Goal: Information Seeking & Learning: Find specific fact

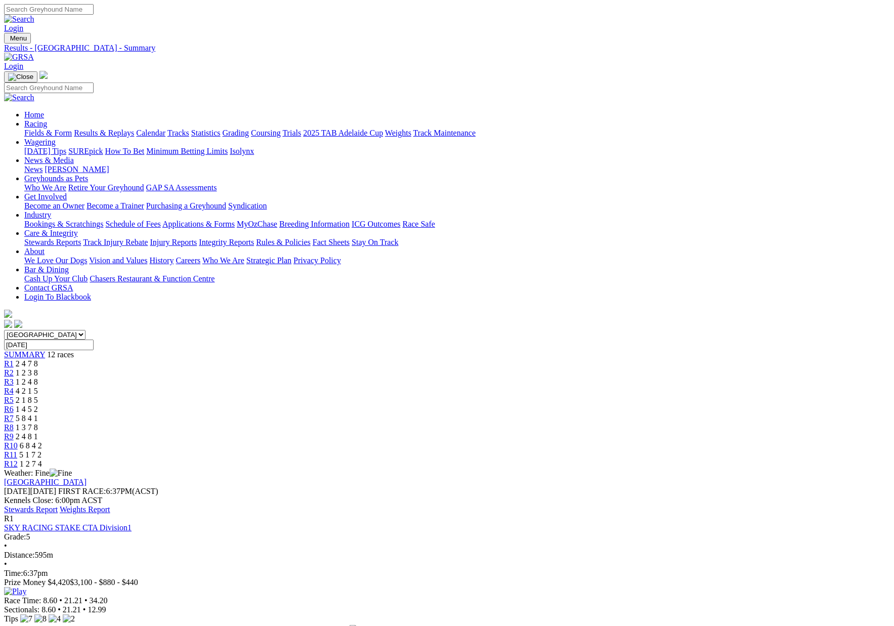
click at [72, 129] on link "Fields & Form" at bounding box center [48, 133] width 48 height 9
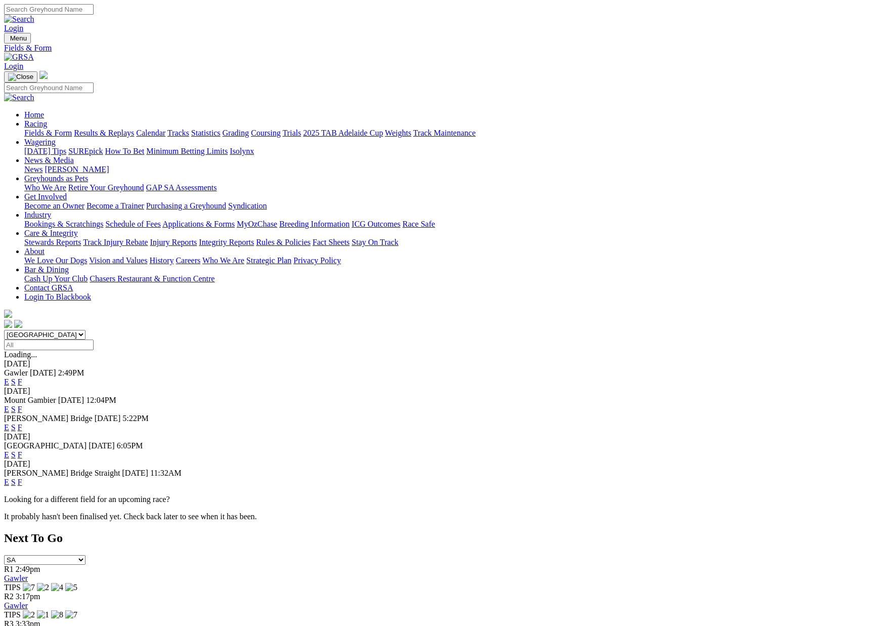
click at [22, 378] on link "F" at bounding box center [20, 382] width 5 height 9
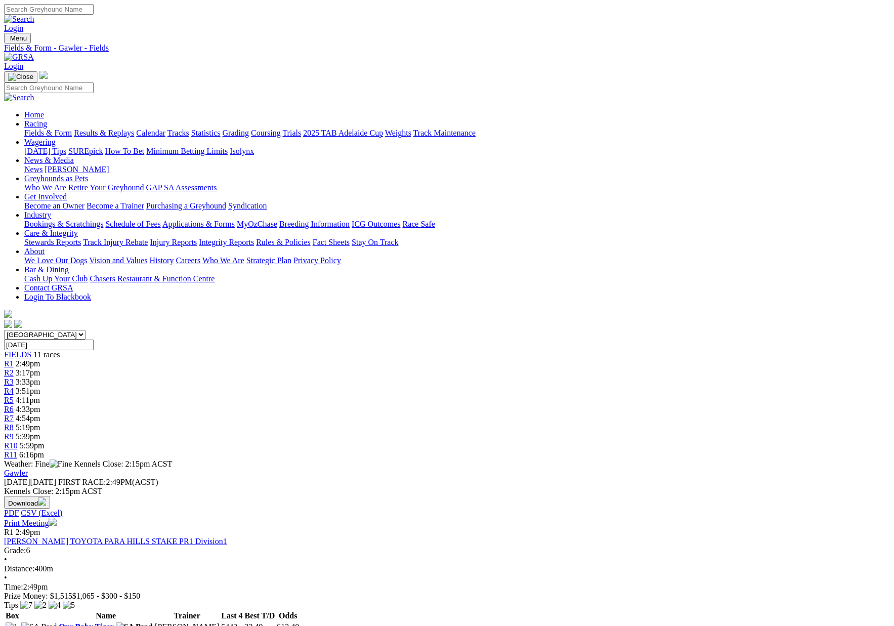
click at [221, 129] on link "Statistics" at bounding box center [205, 133] width 29 height 9
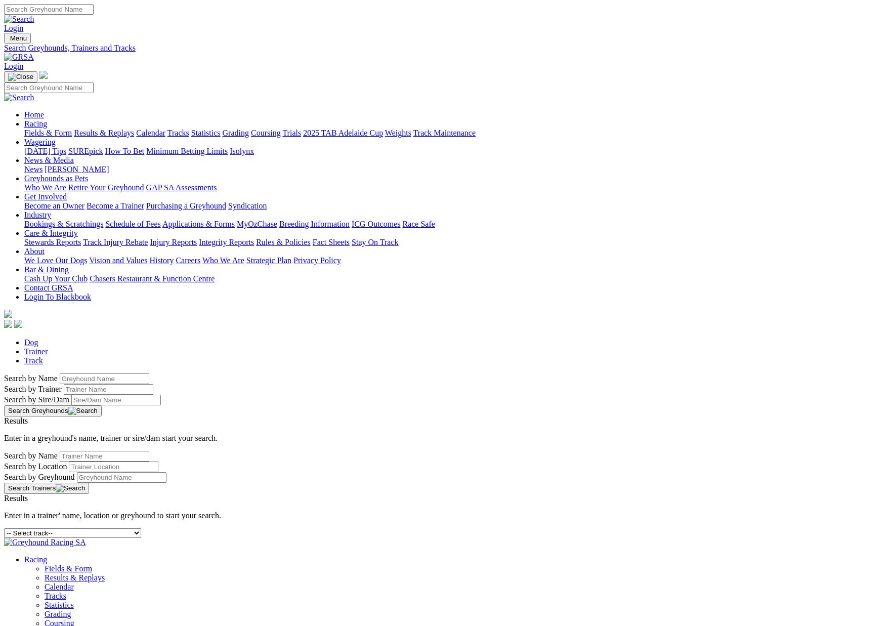
click at [149, 373] on input "Search by Greyhound name" at bounding box center [105, 378] width 90 height 11
type input "euler bale"
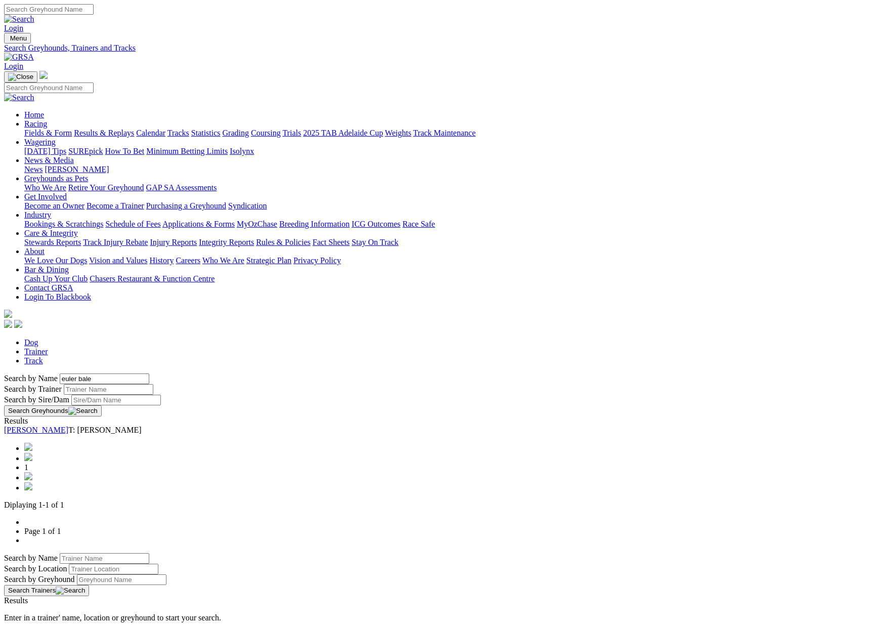
click at [68, 426] on link "Euler Bale" at bounding box center [36, 430] width 64 height 9
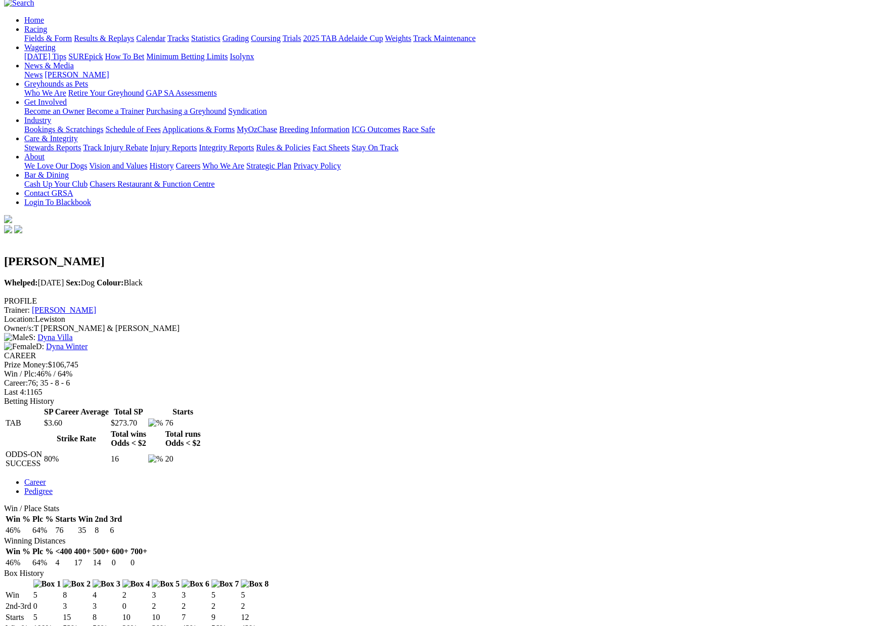
scroll to position [97, 0]
